Goal: Task Accomplishment & Management: Manage account settings

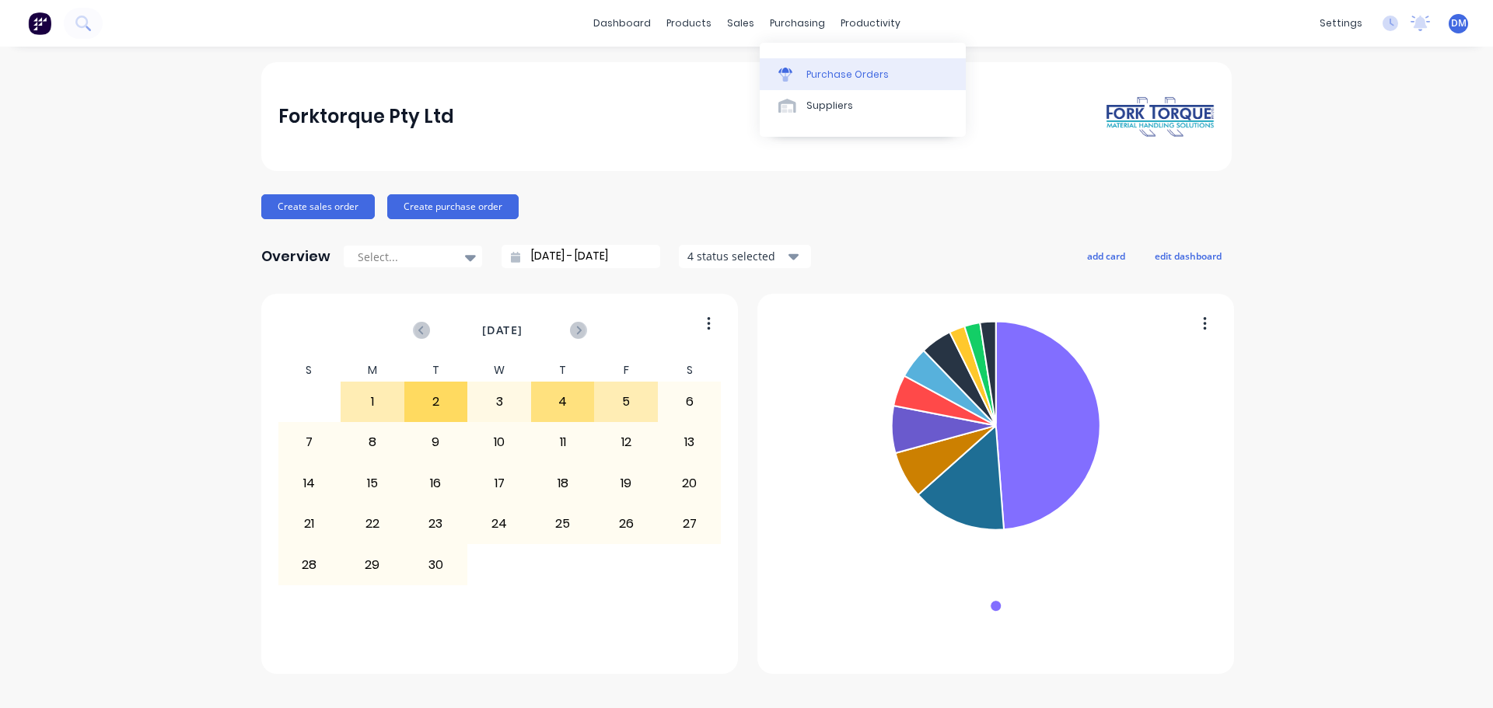
click at [829, 81] on div "Purchase Orders" at bounding box center [847, 75] width 82 height 14
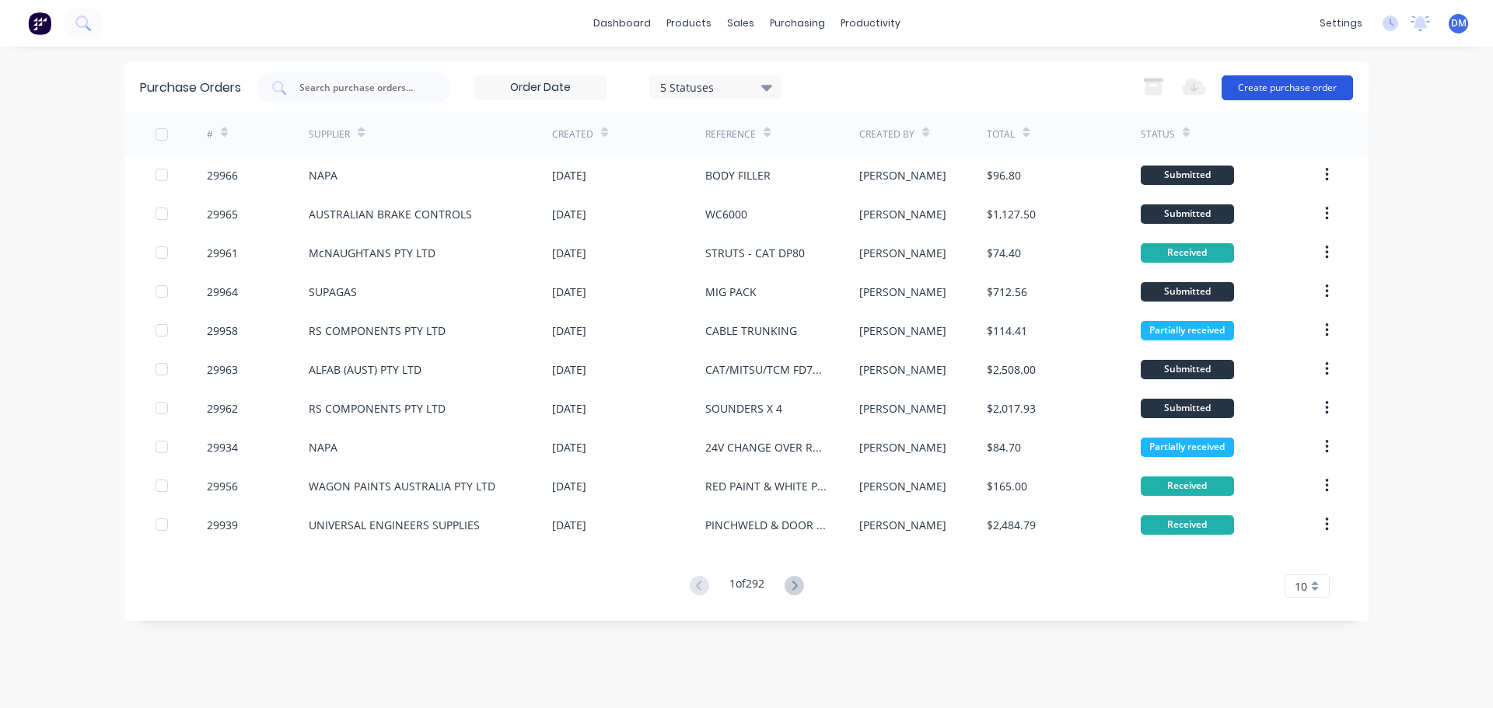
click at [1270, 89] on button "Create purchase order" at bounding box center [1286, 87] width 131 height 25
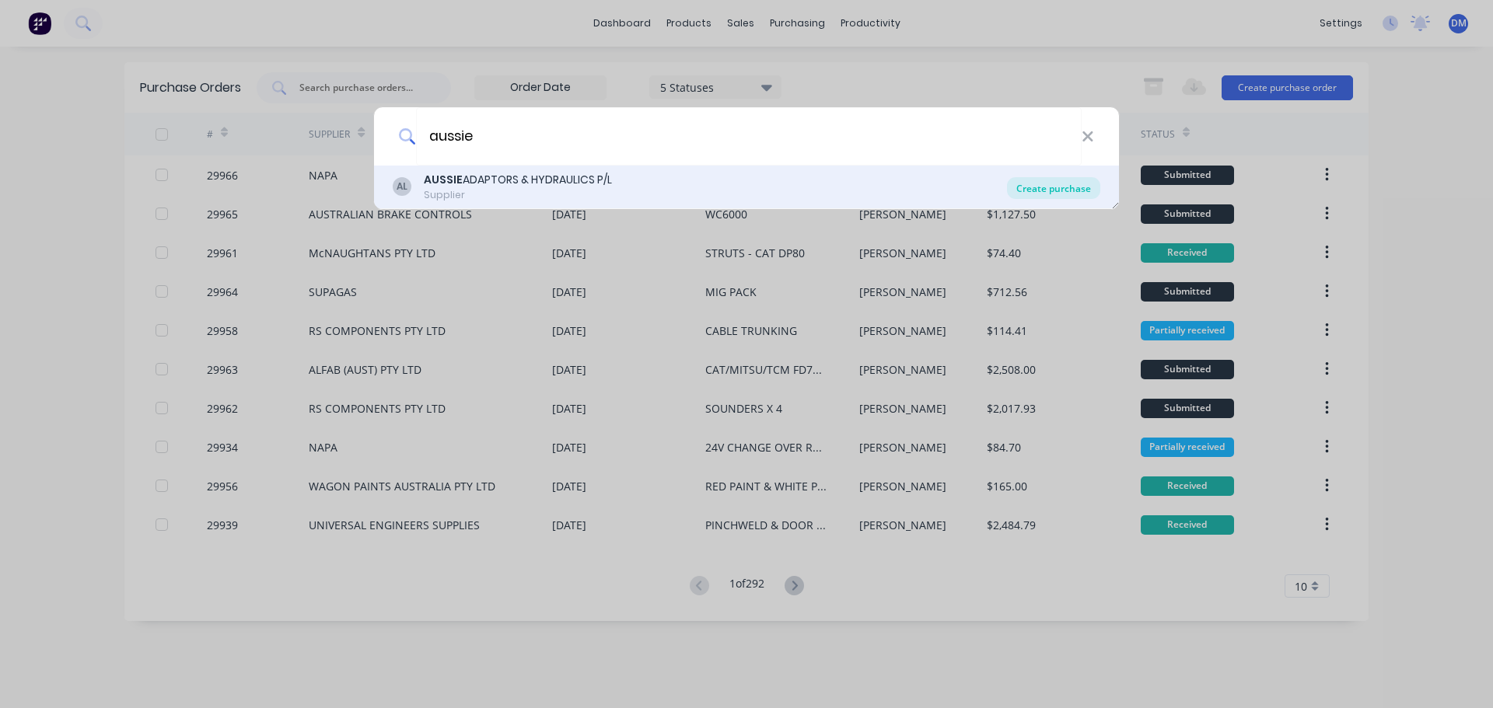
type input "aussie"
click at [1064, 186] on div "Create purchase" at bounding box center [1053, 188] width 93 height 22
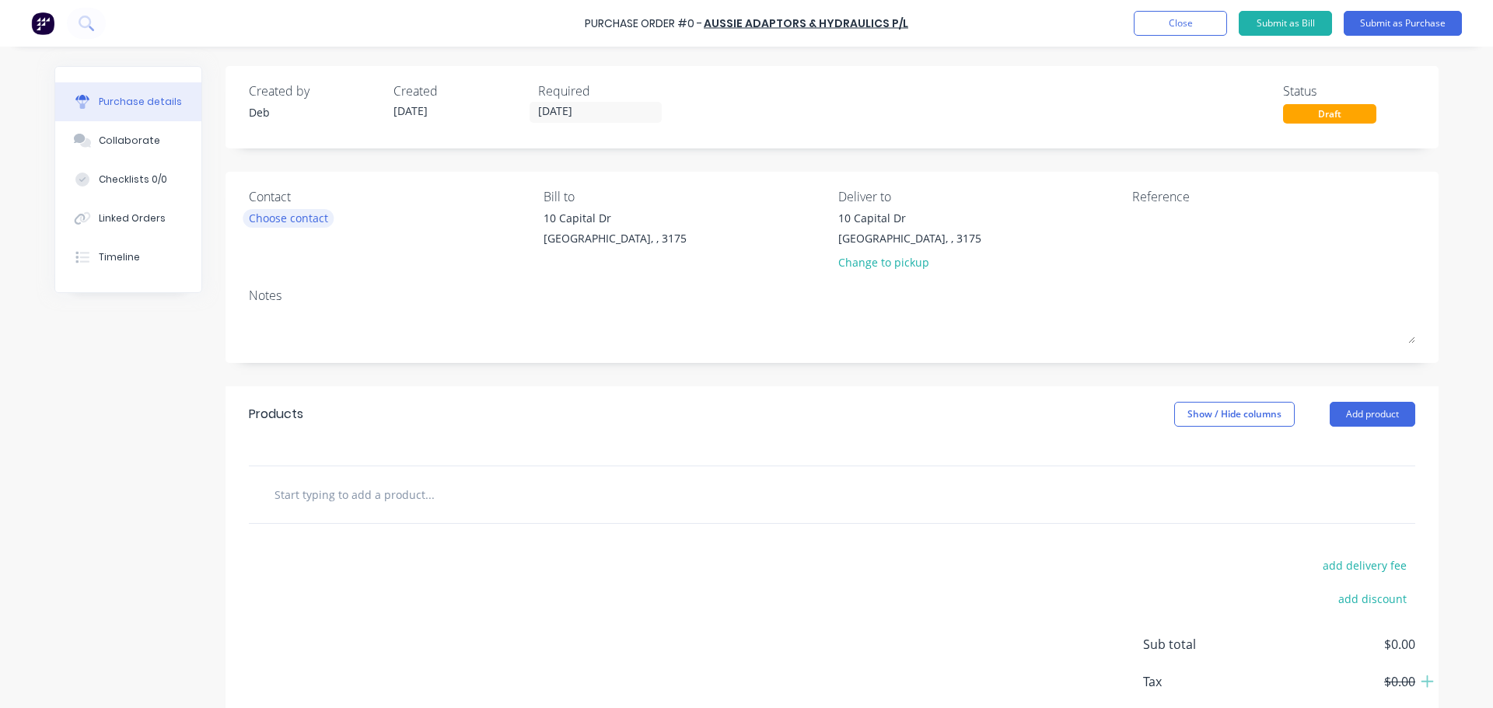
click at [293, 218] on div "Choose contact" at bounding box center [288, 218] width 79 height 16
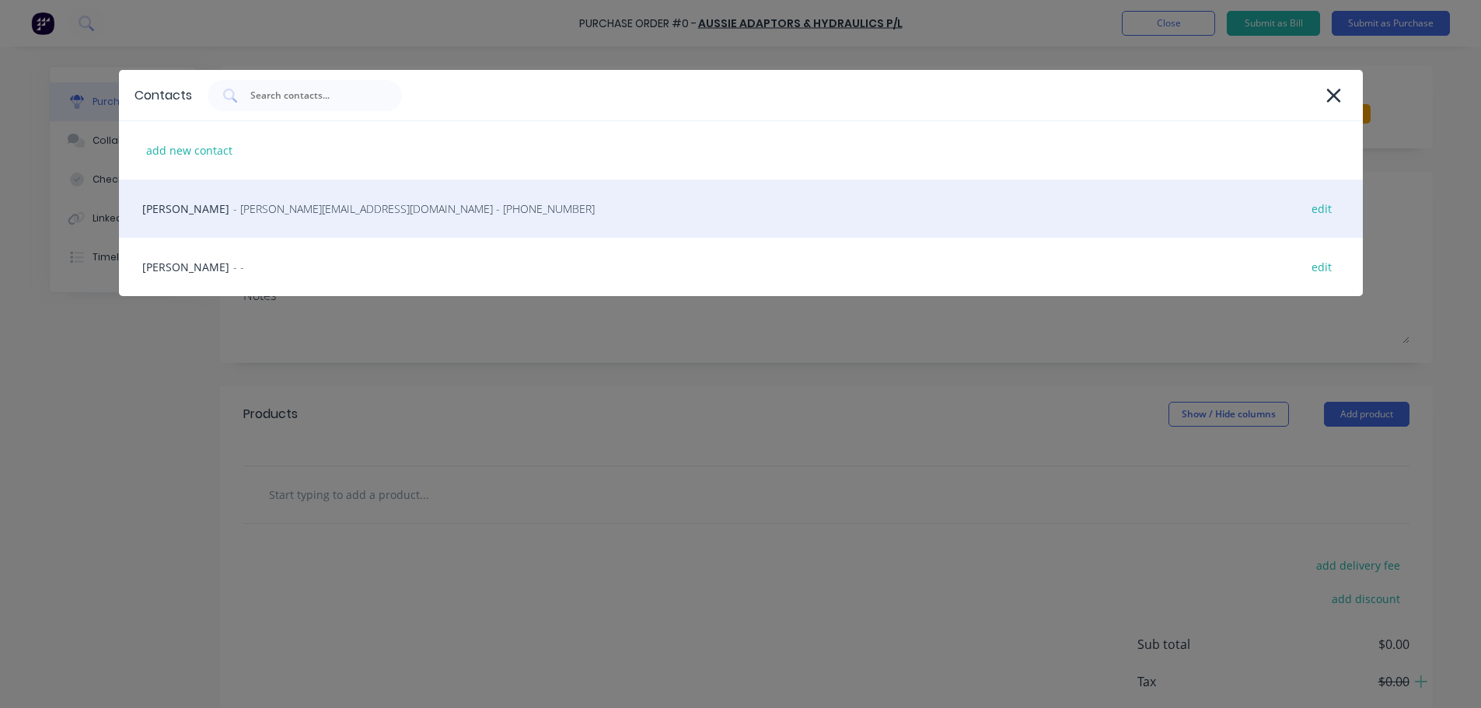
click at [233, 208] on span "- [PERSON_NAME][EMAIL_ADDRESS][DOMAIN_NAME] - [PHONE_NUMBER]" at bounding box center [414, 209] width 362 height 16
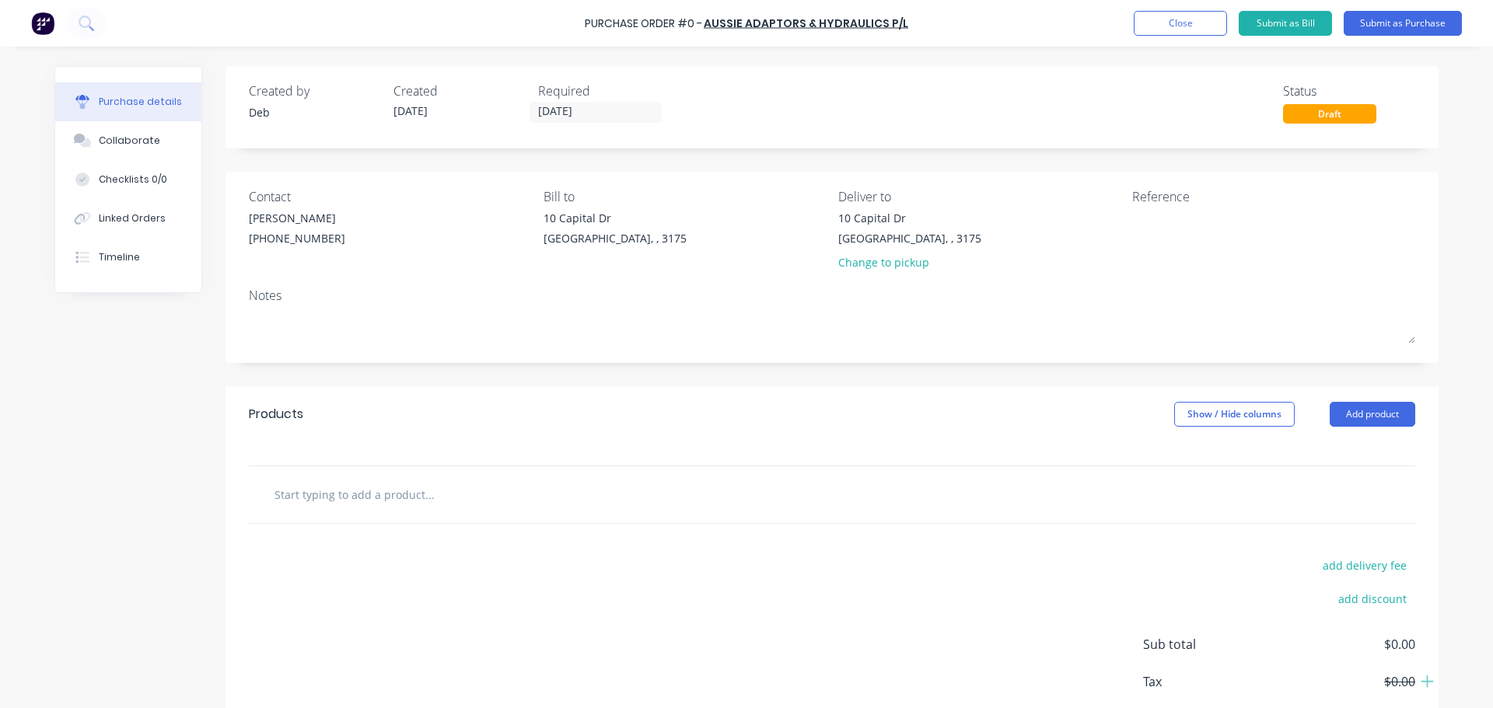
click at [363, 496] on input "text" at bounding box center [429, 494] width 311 height 31
click at [1399, 25] on button "Submit as Purchase" at bounding box center [1402, 23] width 118 height 25
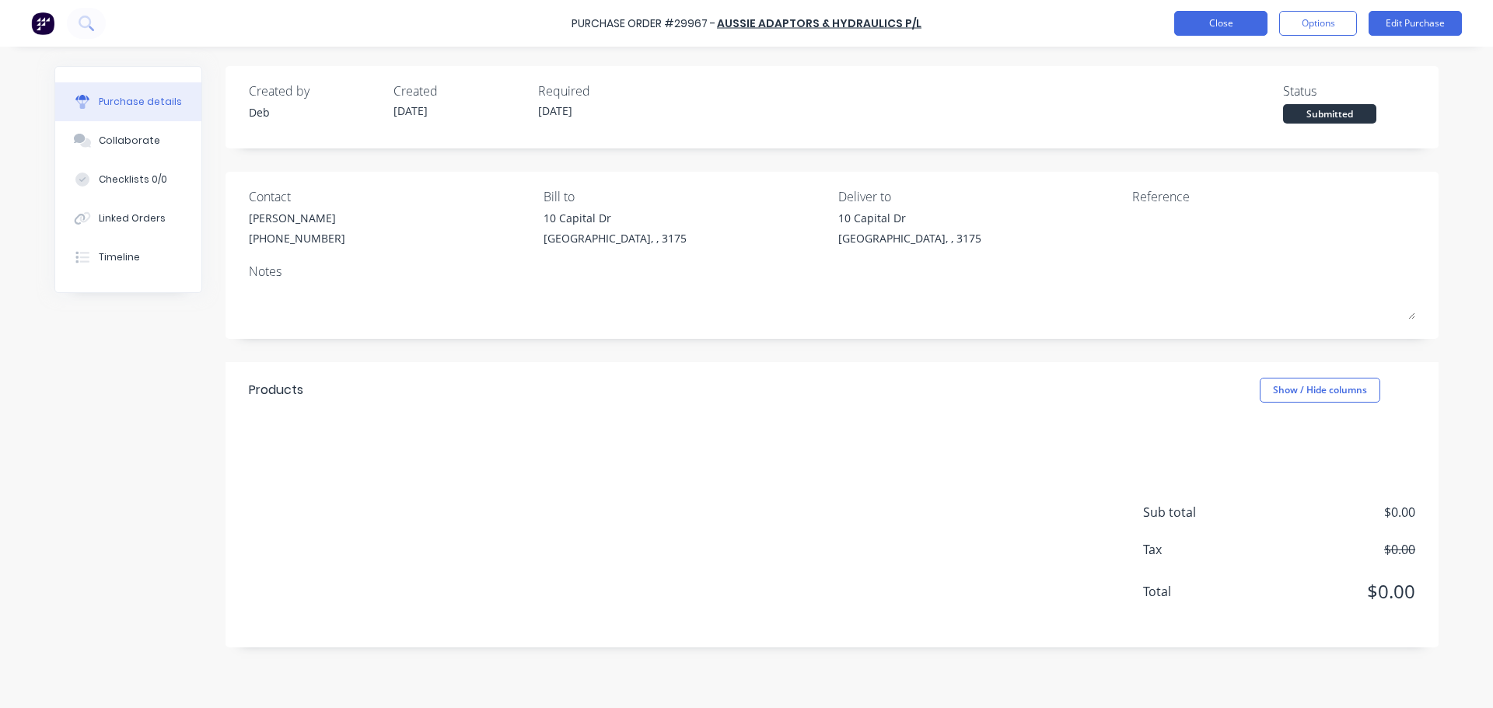
click at [1232, 35] on button "Close" at bounding box center [1220, 23] width 93 height 25
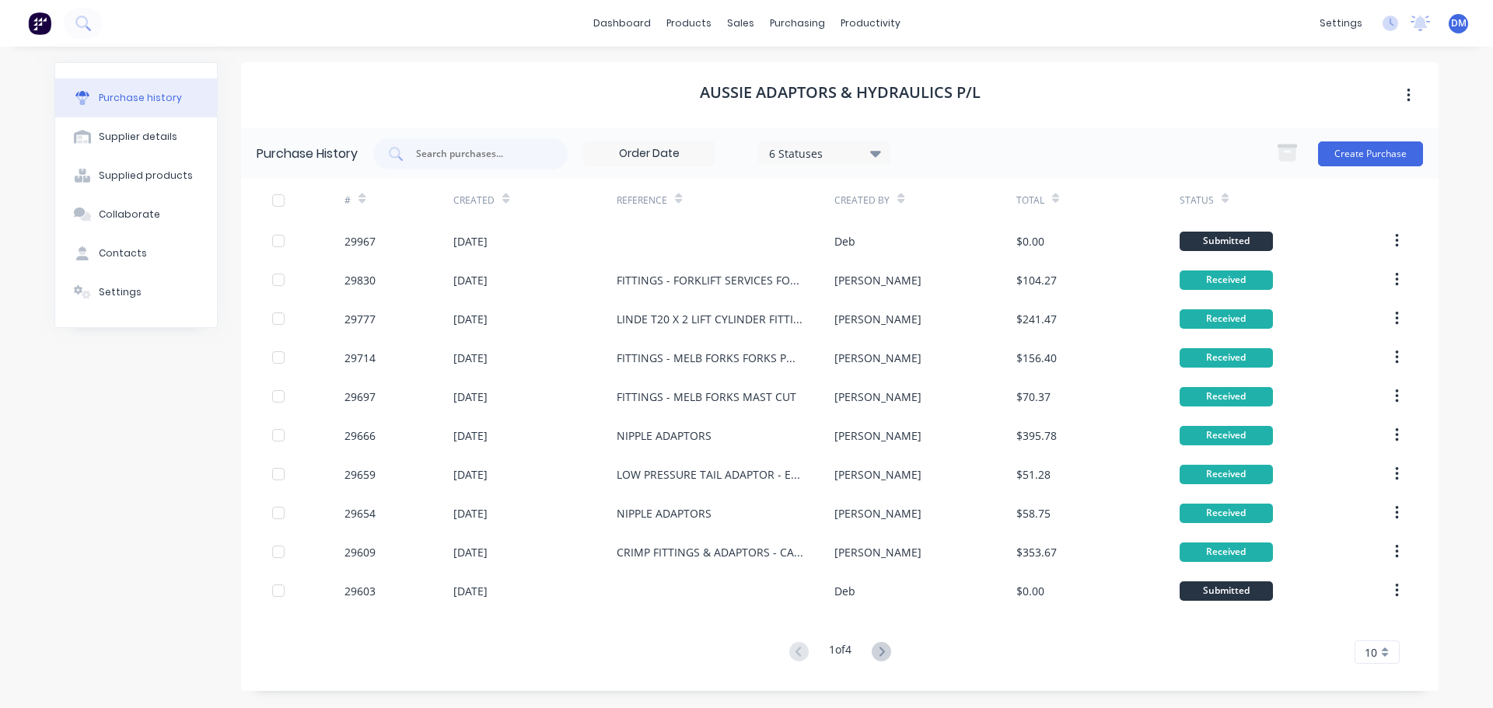
click at [38, 16] on img at bounding box center [39, 23] width 23 height 23
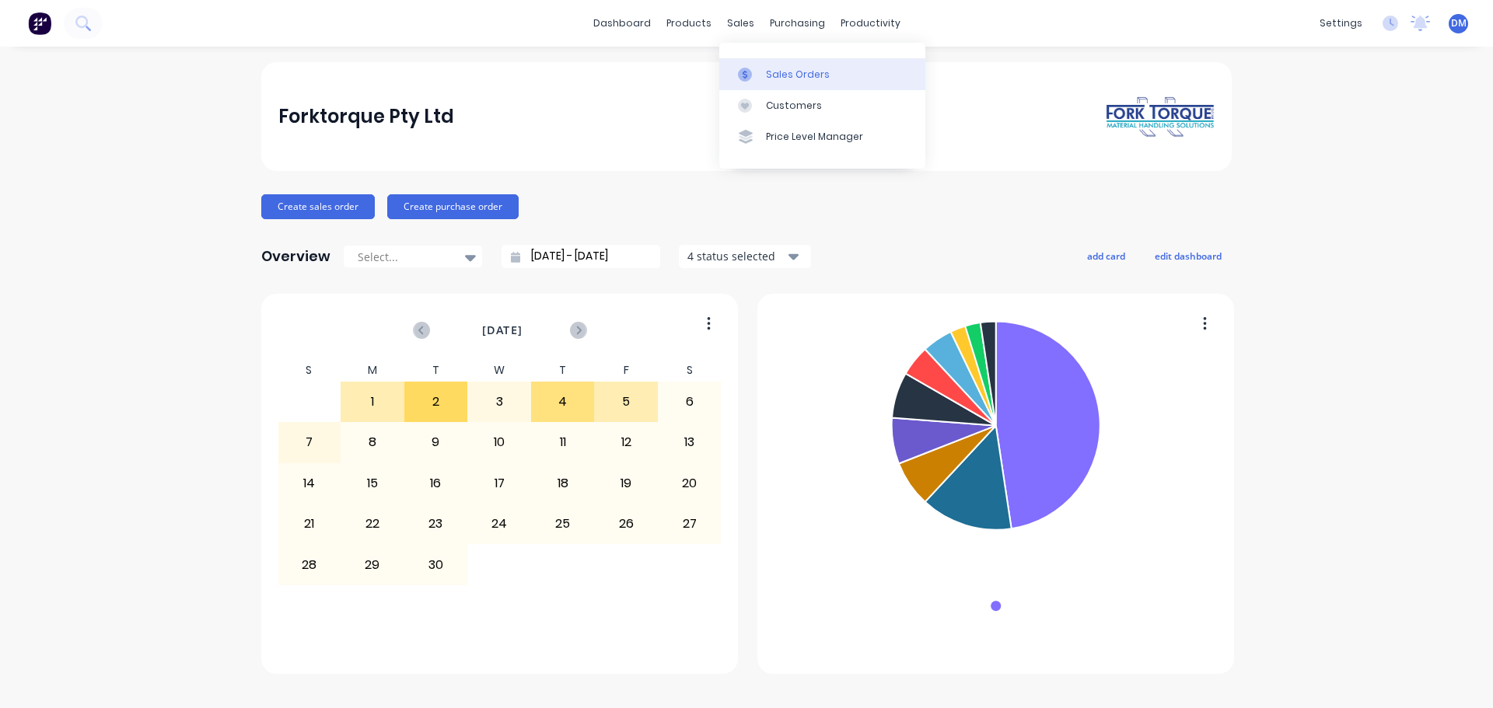
drag, startPoint x: 772, startPoint y: 73, endPoint x: 720, endPoint y: 62, distance: 53.2
click at [772, 74] on div "Sales Orders" at bounding box center [798, 75] width 64 height 14
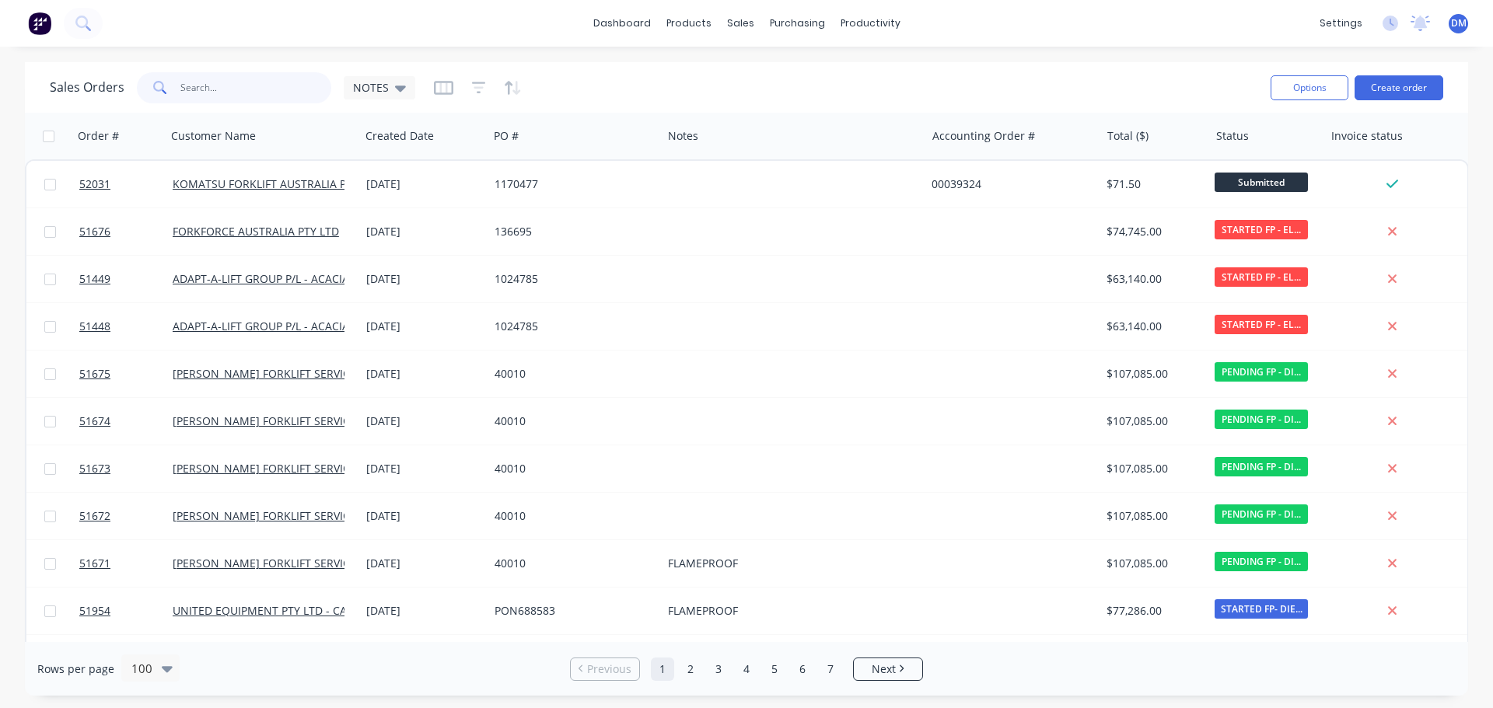
drag, startPoint x: 267, startPoint y: 81, endPoint x: 262, endPoint y: 96, distance: 16.5
click at [267, 83] on input "text" at bounding box center [256, 87] width 152 height 31
type input "fn705300"
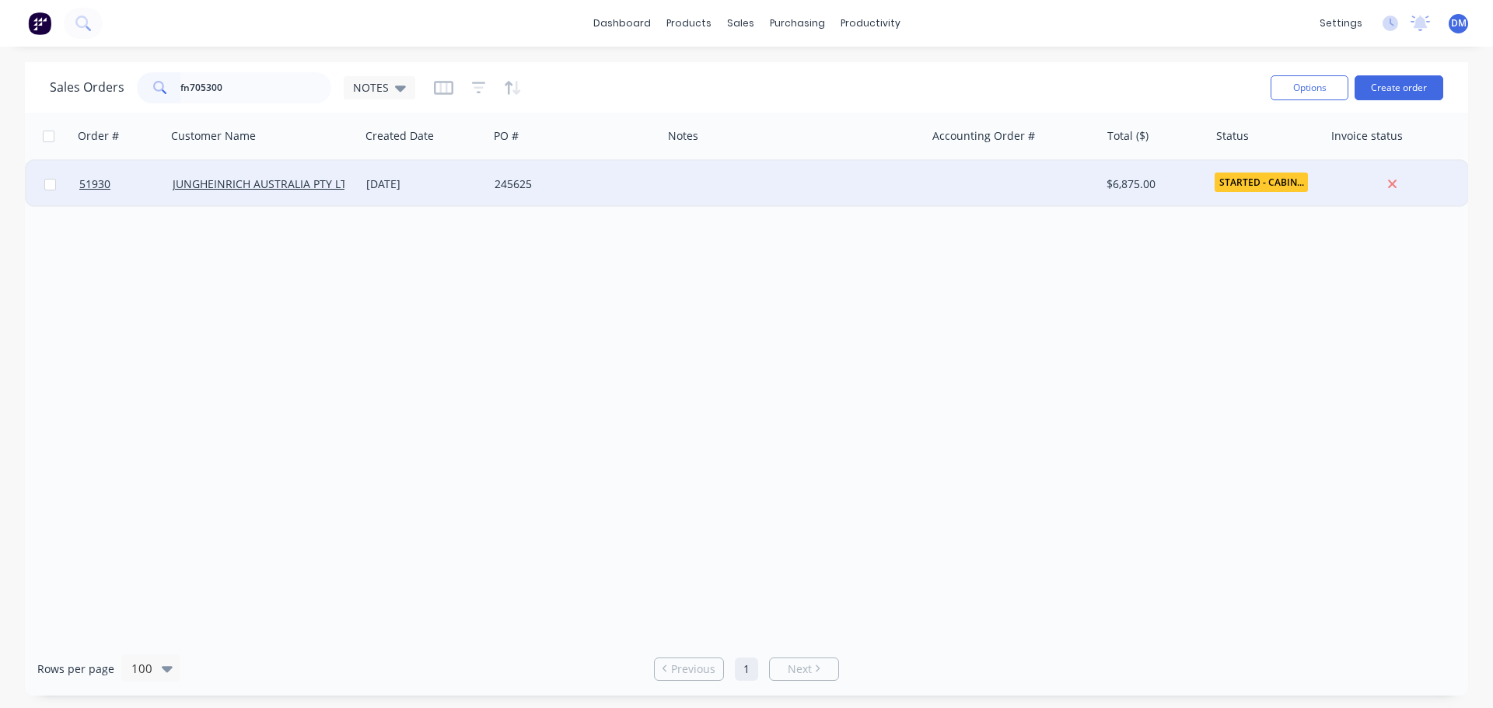
click at [522, 183] on div "245625" at bounding box center [570, 184] width 153 height 16
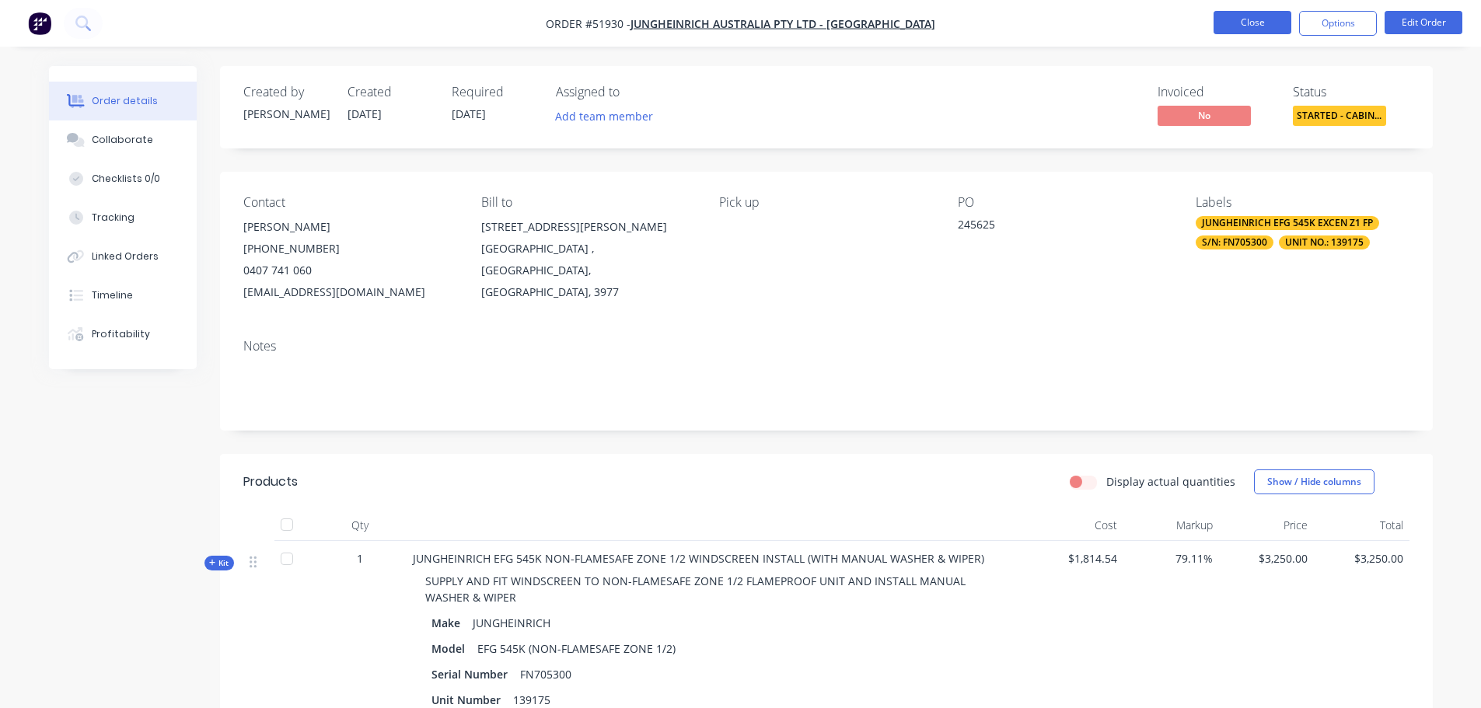
click at [1261, 28] on button "Close" at bounding box center [1253, 22] width 78 height 23
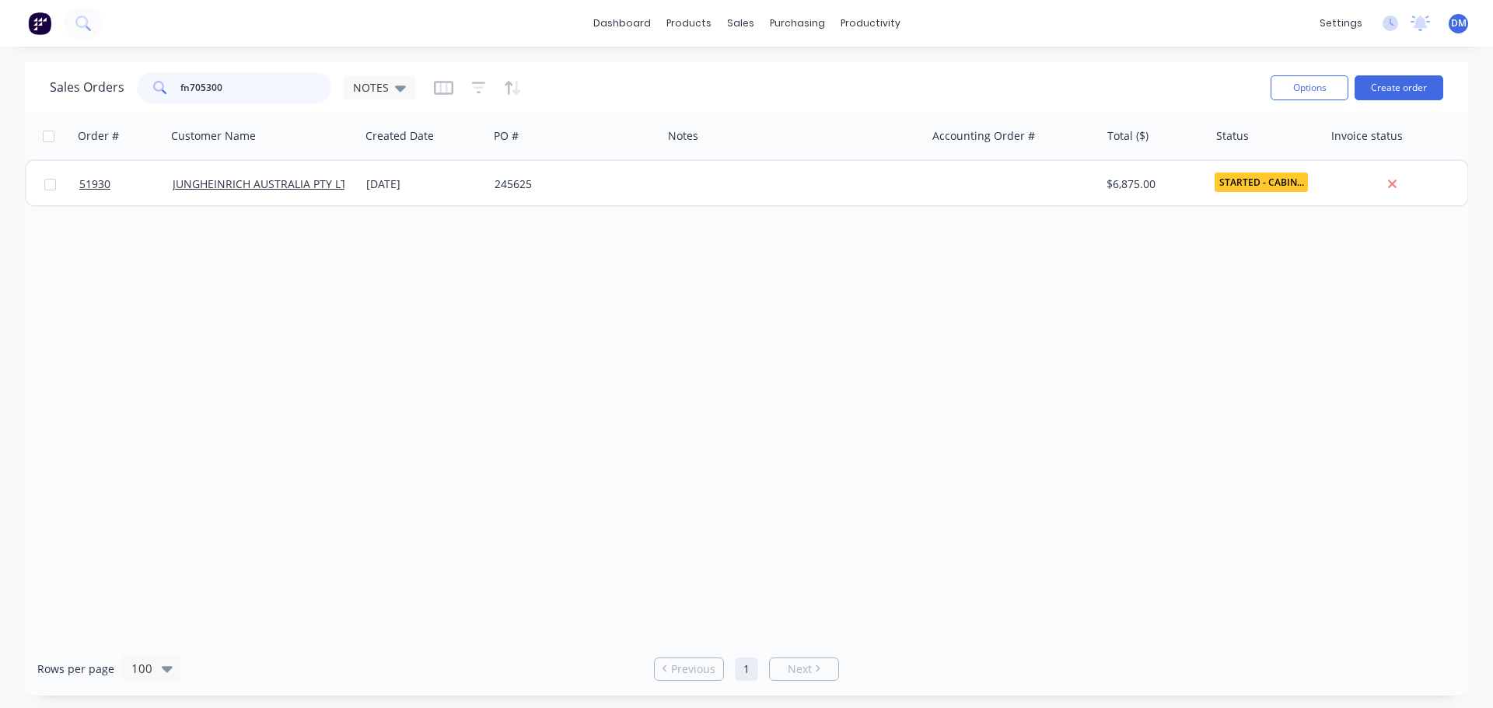
drag, startPoint x: 228, startPoint y: 92, endPoint x: 127, endPoint y: 75, distance: 102.5
click at [127, 75] on div "Sales Orders fn705300 NOTES" at bounding box center [232, 87] width 365 height 31
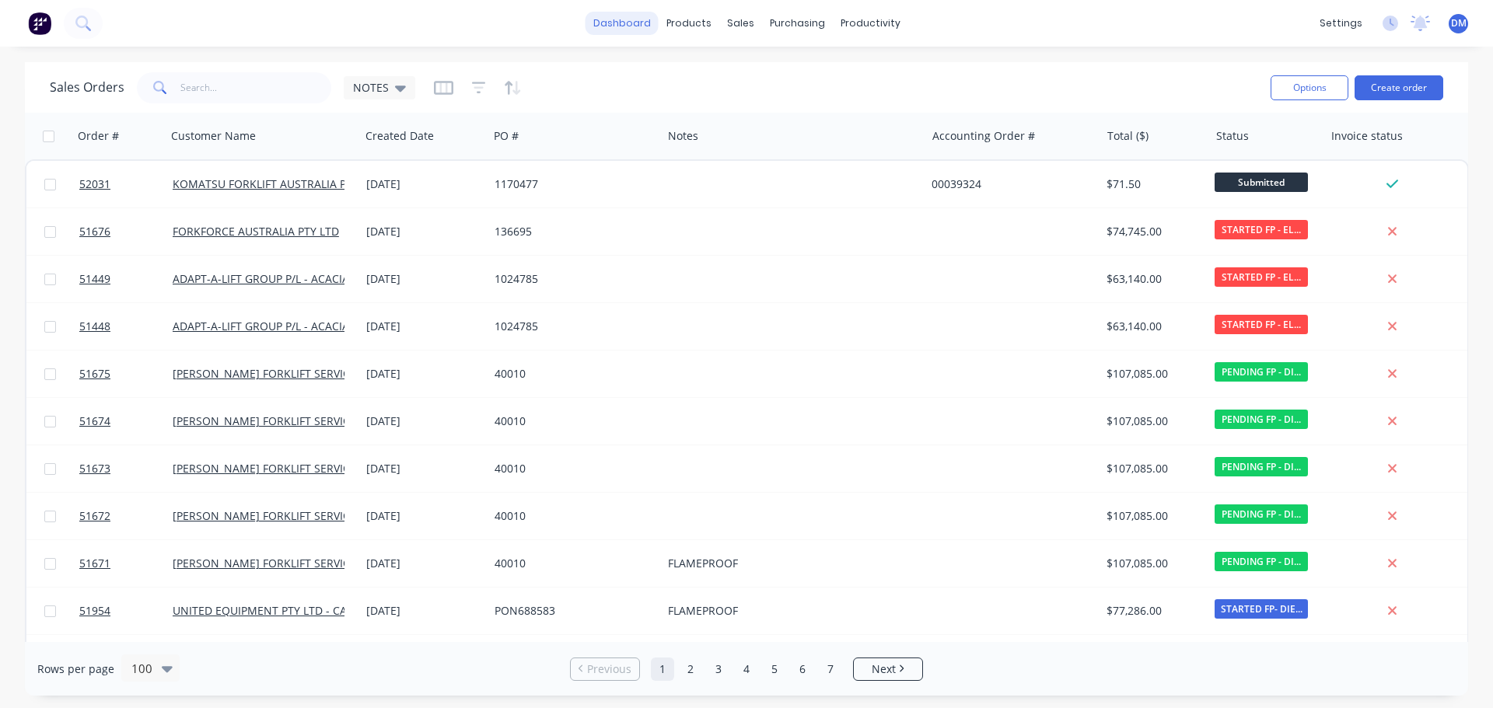
click at [619, 29] on link "dashboard" at bounding box center [621, 23] width 73 height 23
